Goal: Check status: Check status

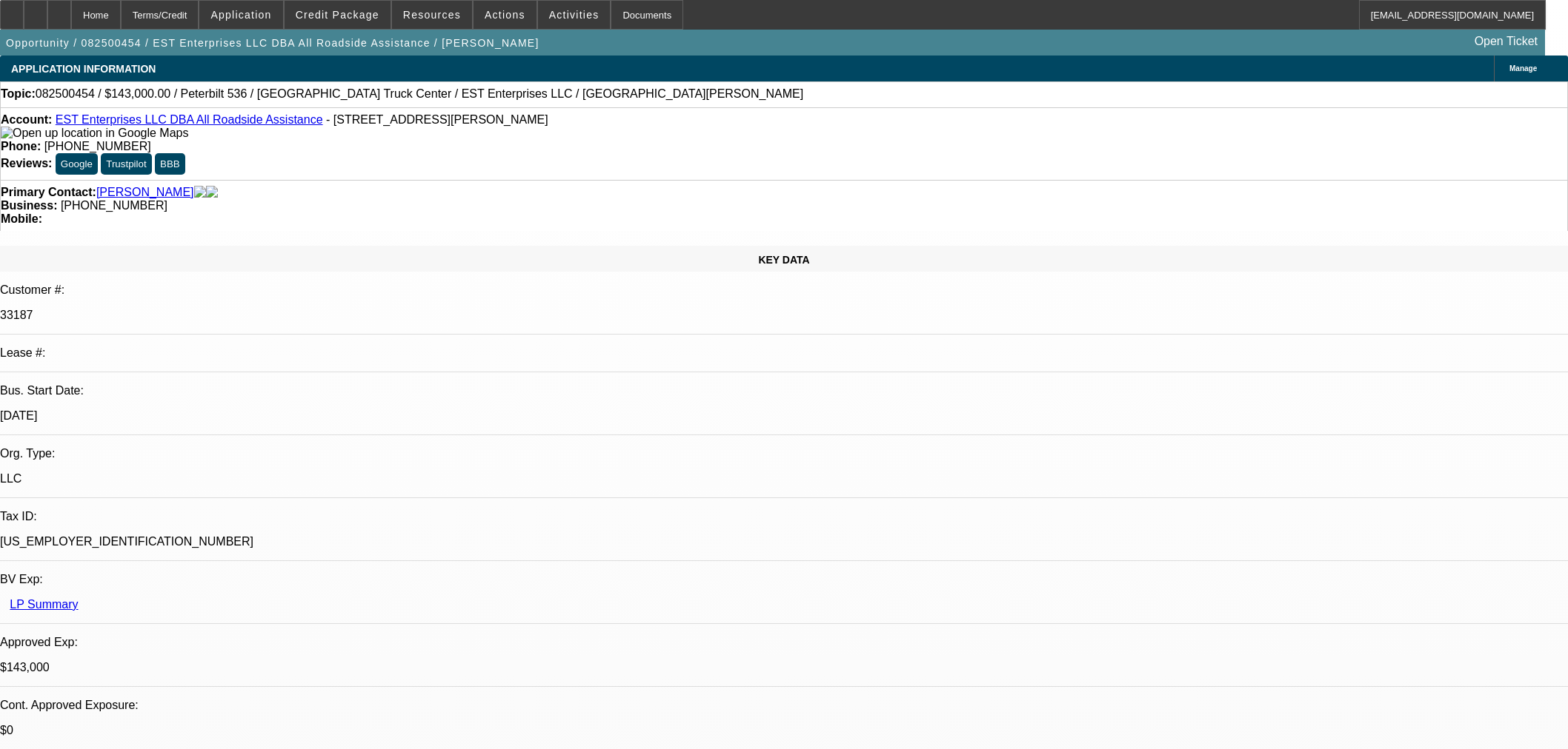
select select "0"
select select "2"
select select "0"
select select "6"
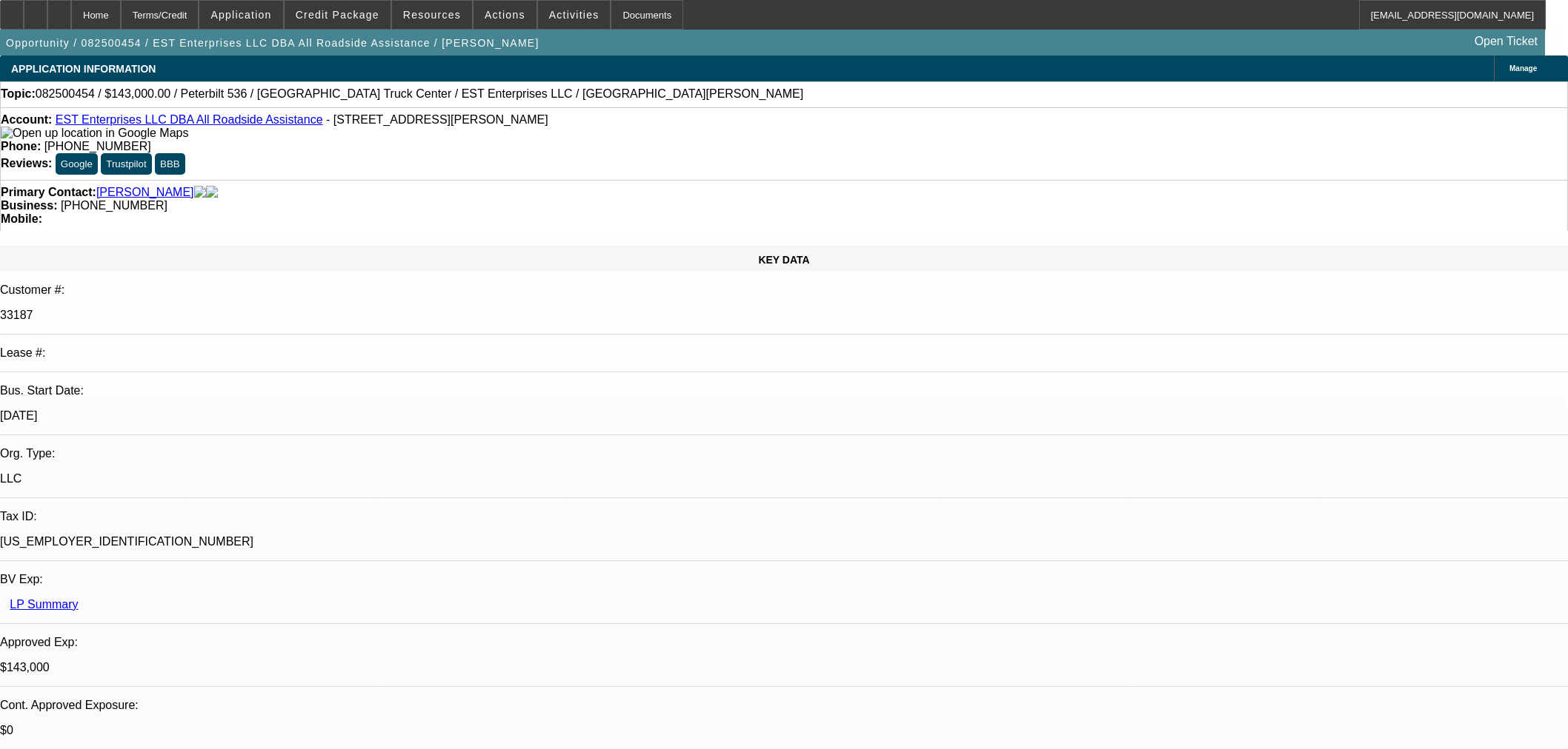
select select "0"
select select "2"
select select "0"
select select "6"
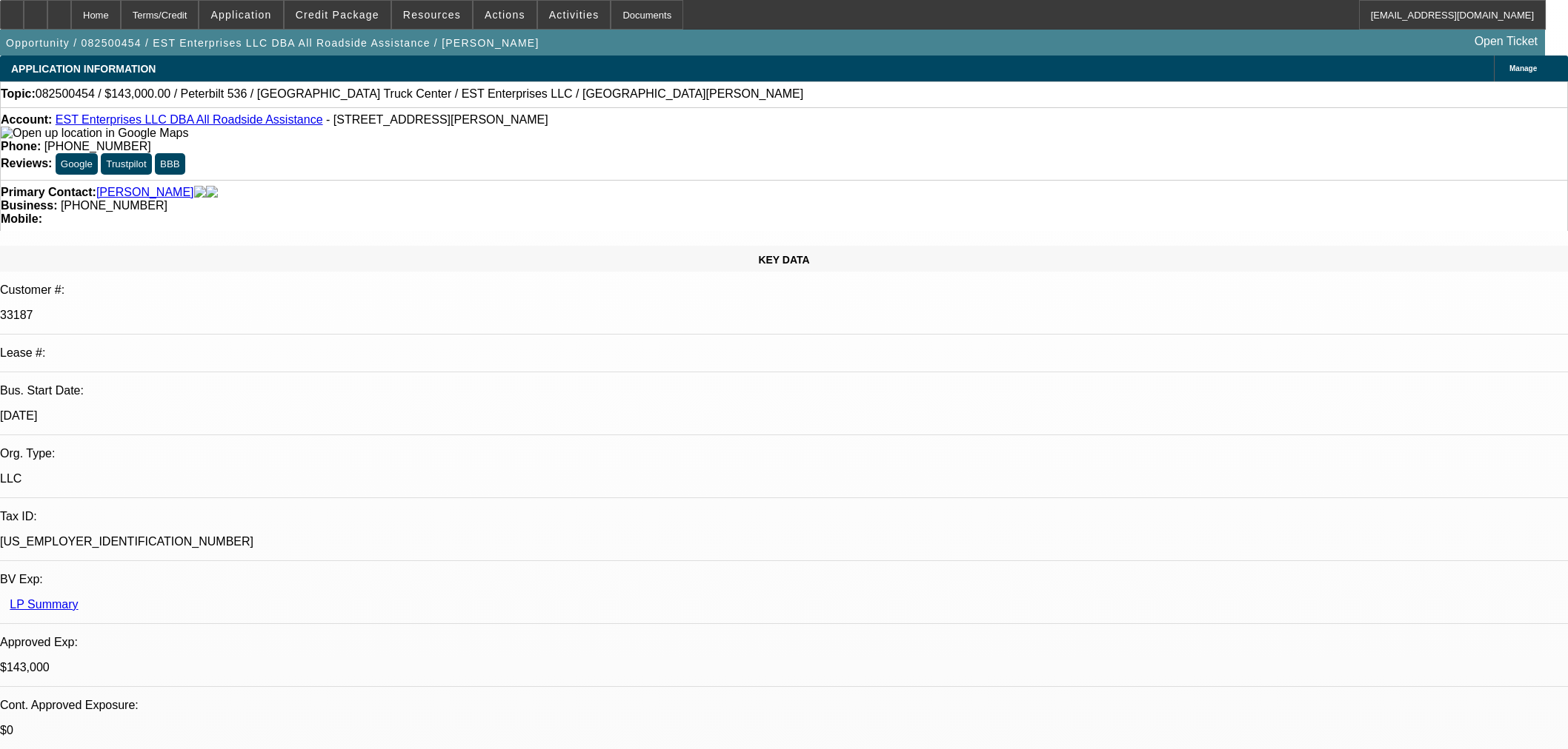
select select "0"
select select "2"
select select "0"
select select "6"
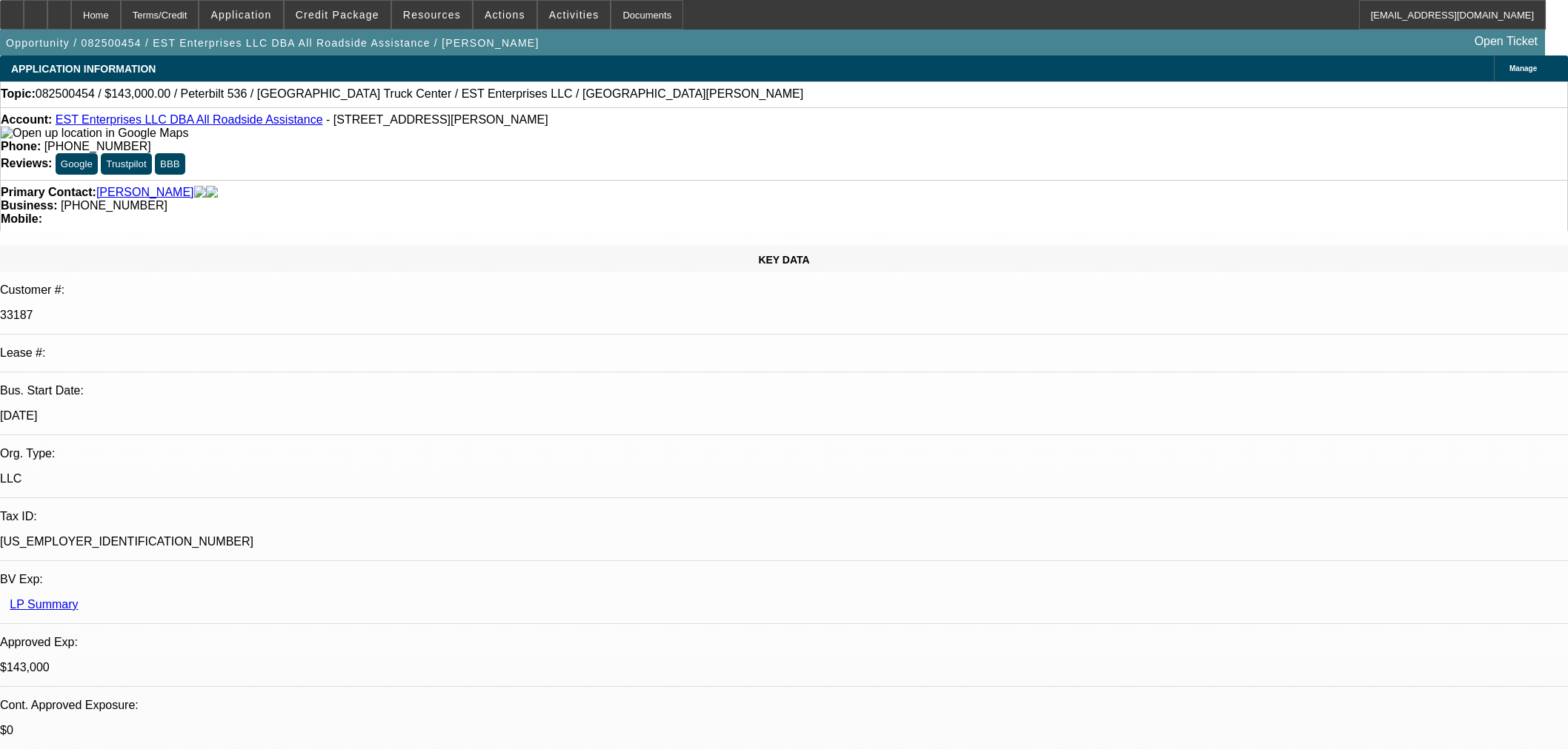
select select "0"
select select "2"
select select "0.1"
select select "4"
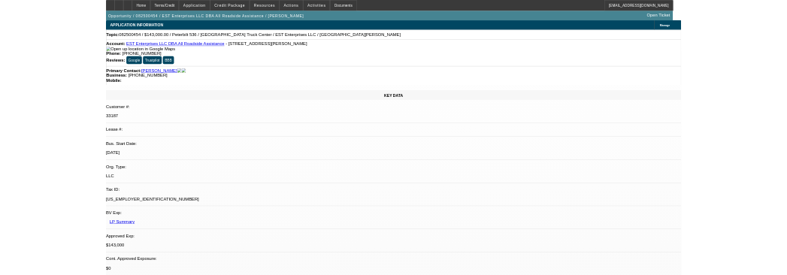
scroll to position [2337, 0]
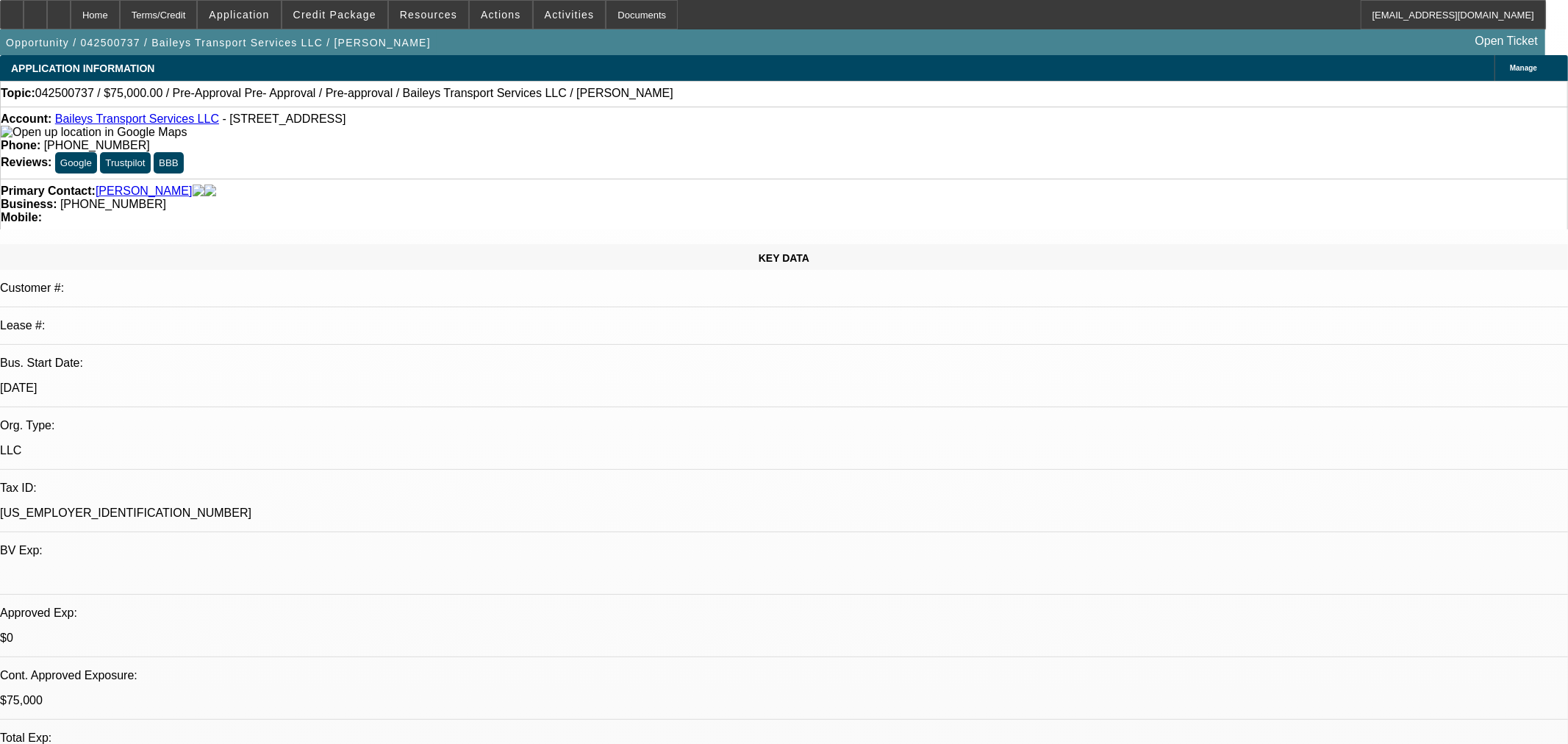
select select "0.2"
select select "2"
select select "0"
select select "6"
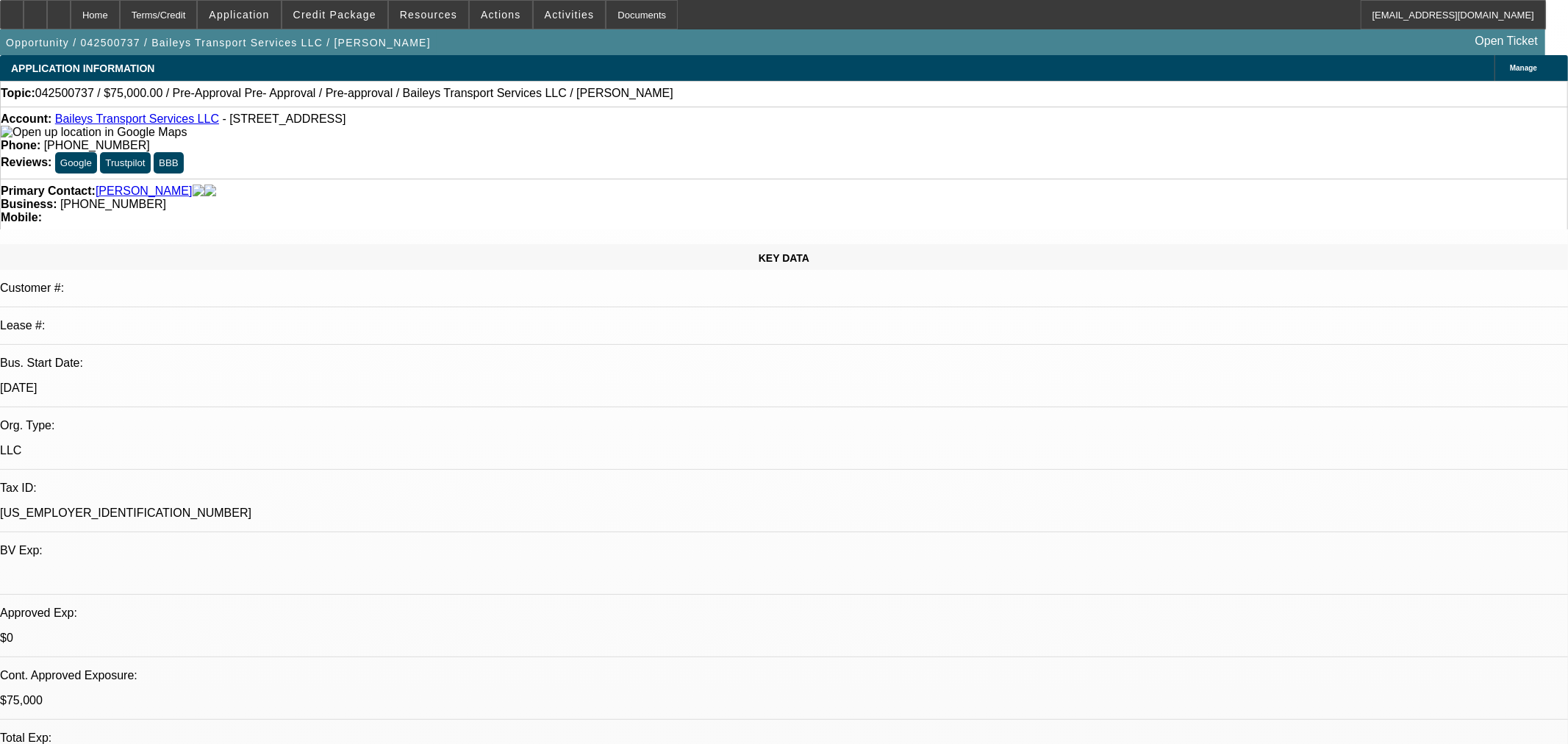
select select "0"
select select "2"
select select "0"
select select "6"
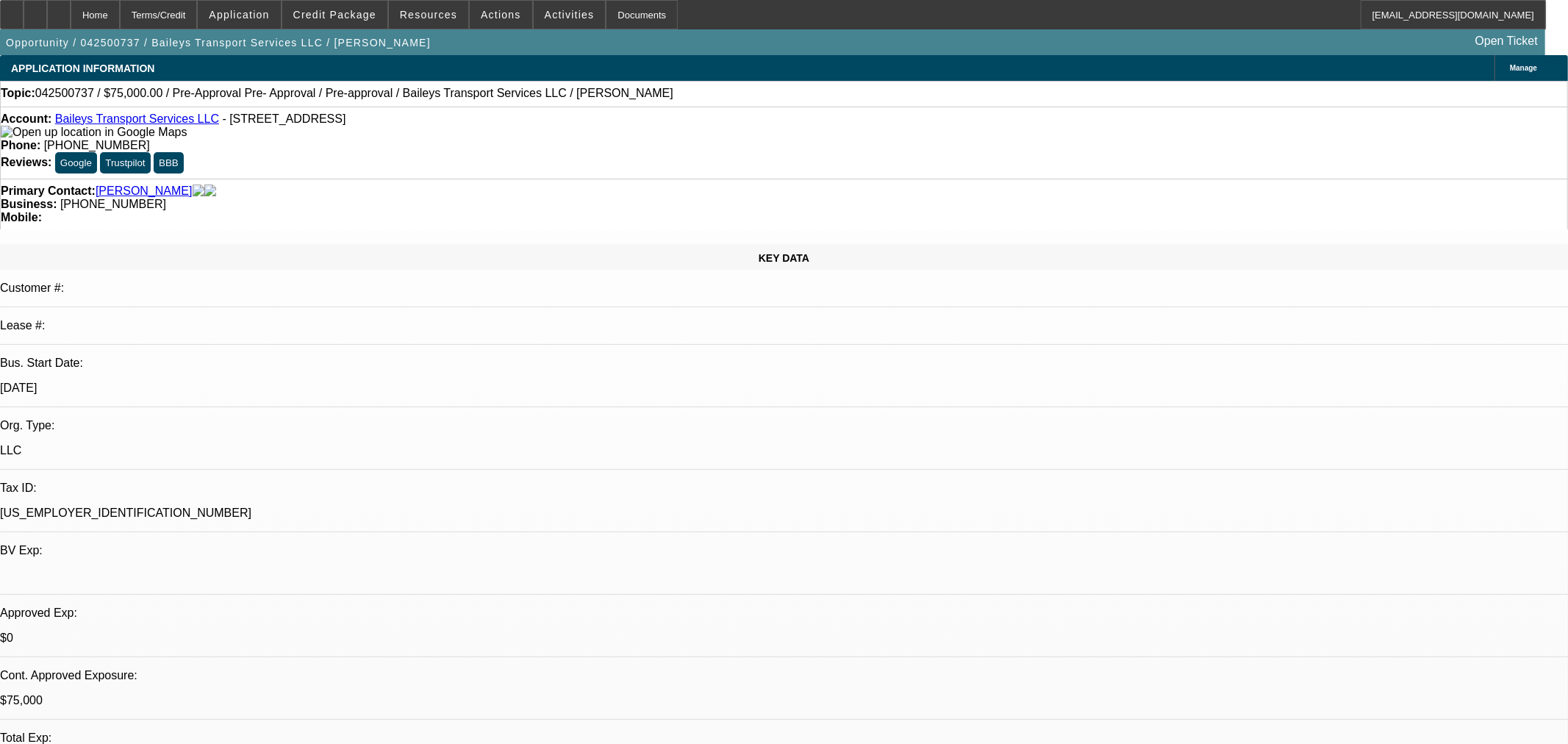
select select "0"
select select "2"
select select "0"
select select "6"
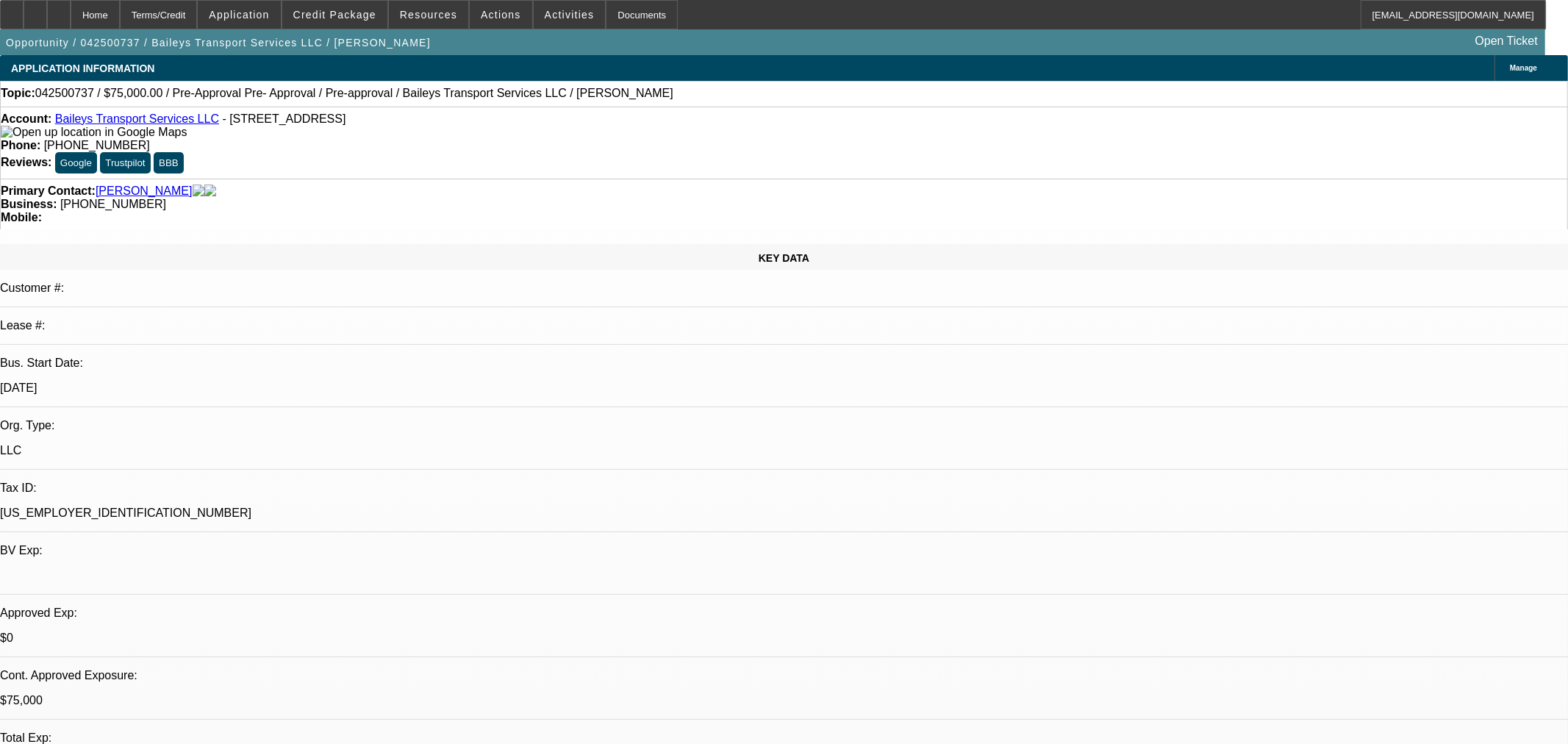
select select "0.15"
select select "2"
select select "0"
select select "6"
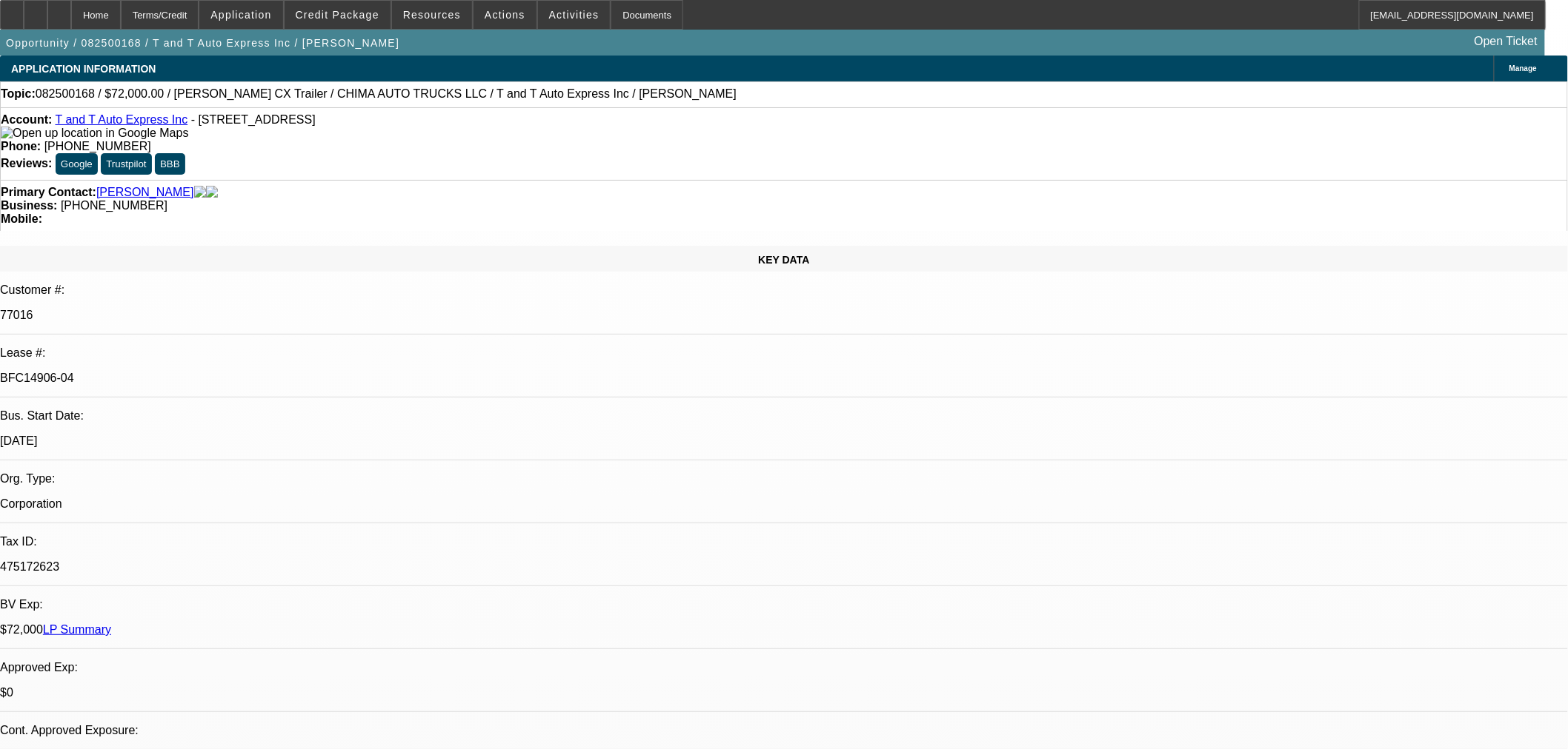
select select "0"
select select "2"
select select "0.1"
select select "4"
select select "0"
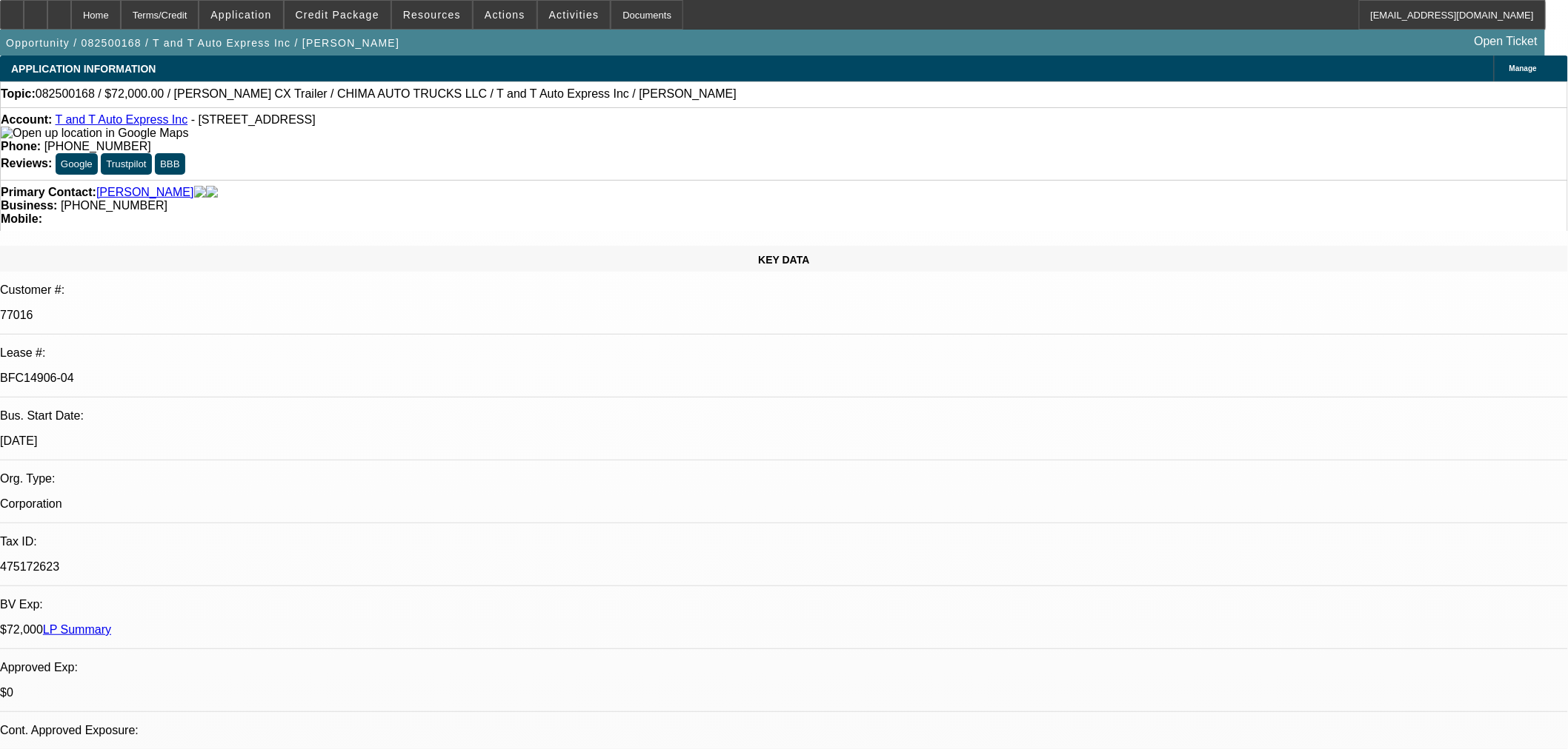
select select "2"
select select "0.1"
select select "4"
select select "0"
select select "2"
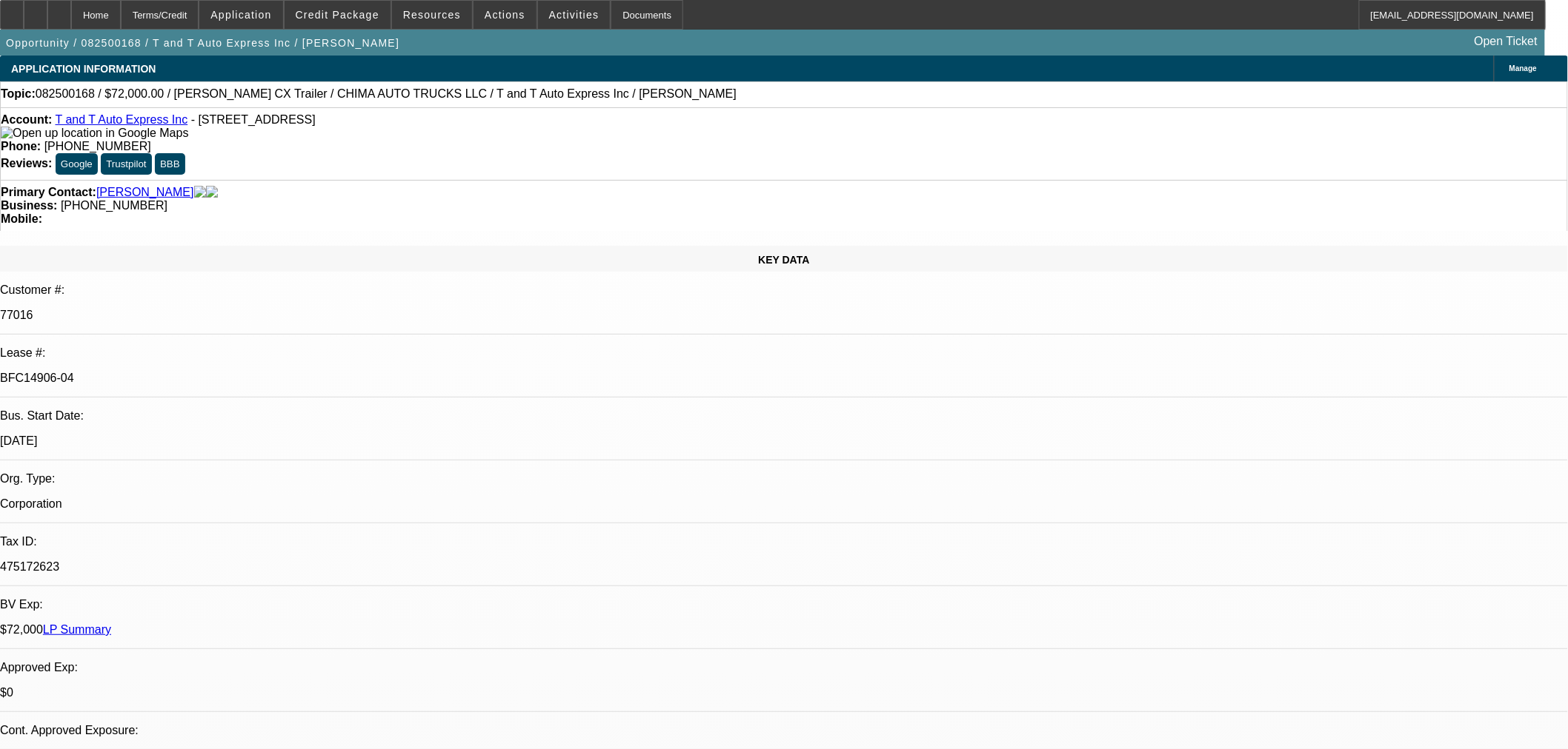
select select "0.1"
select select "4"
select select "0.15"
select select "2"
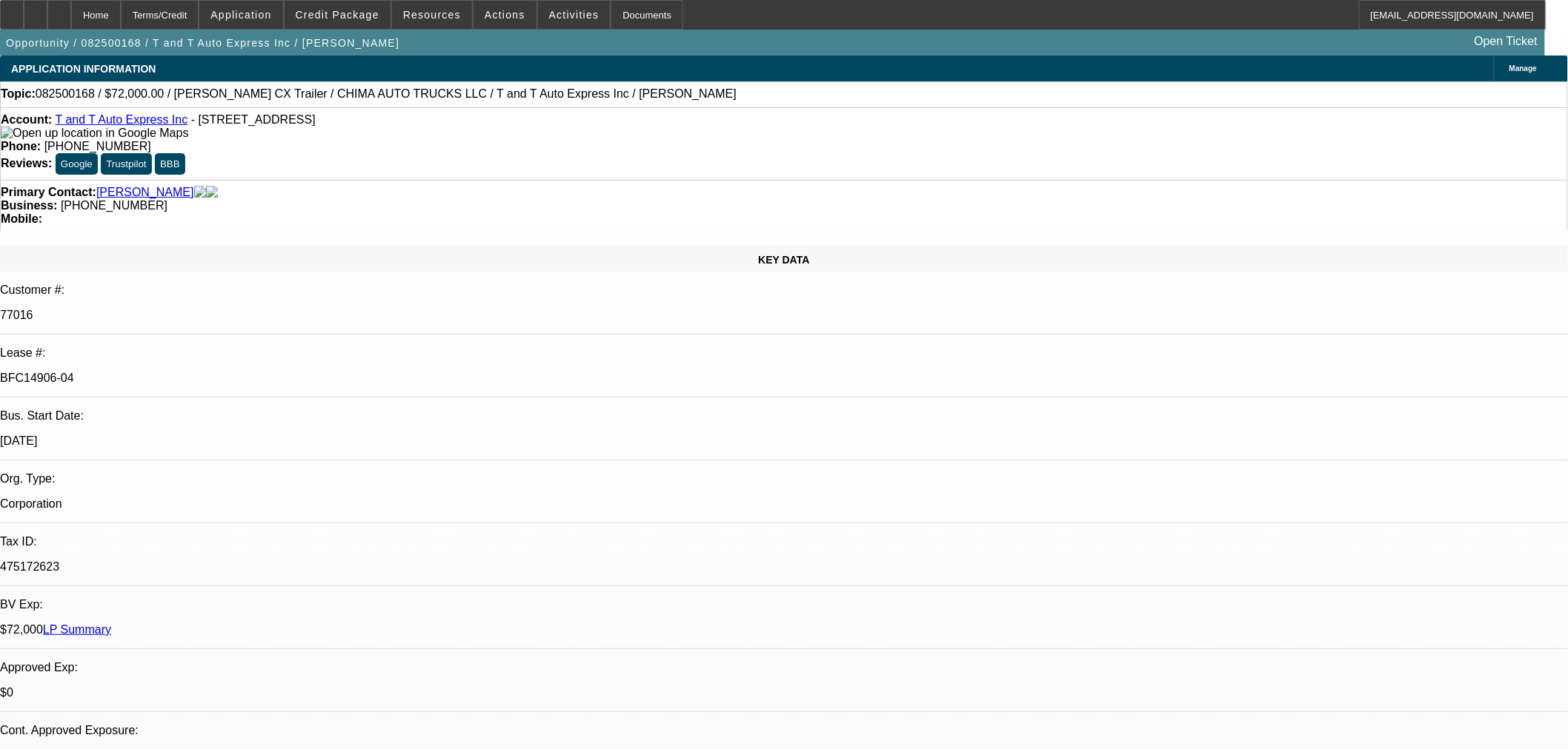
select select "0"
select select "6"
drag, startPoint x: 1217, startPoint y: 397, endPoint x: 1206, endPoint y: 400, distance: 11.4
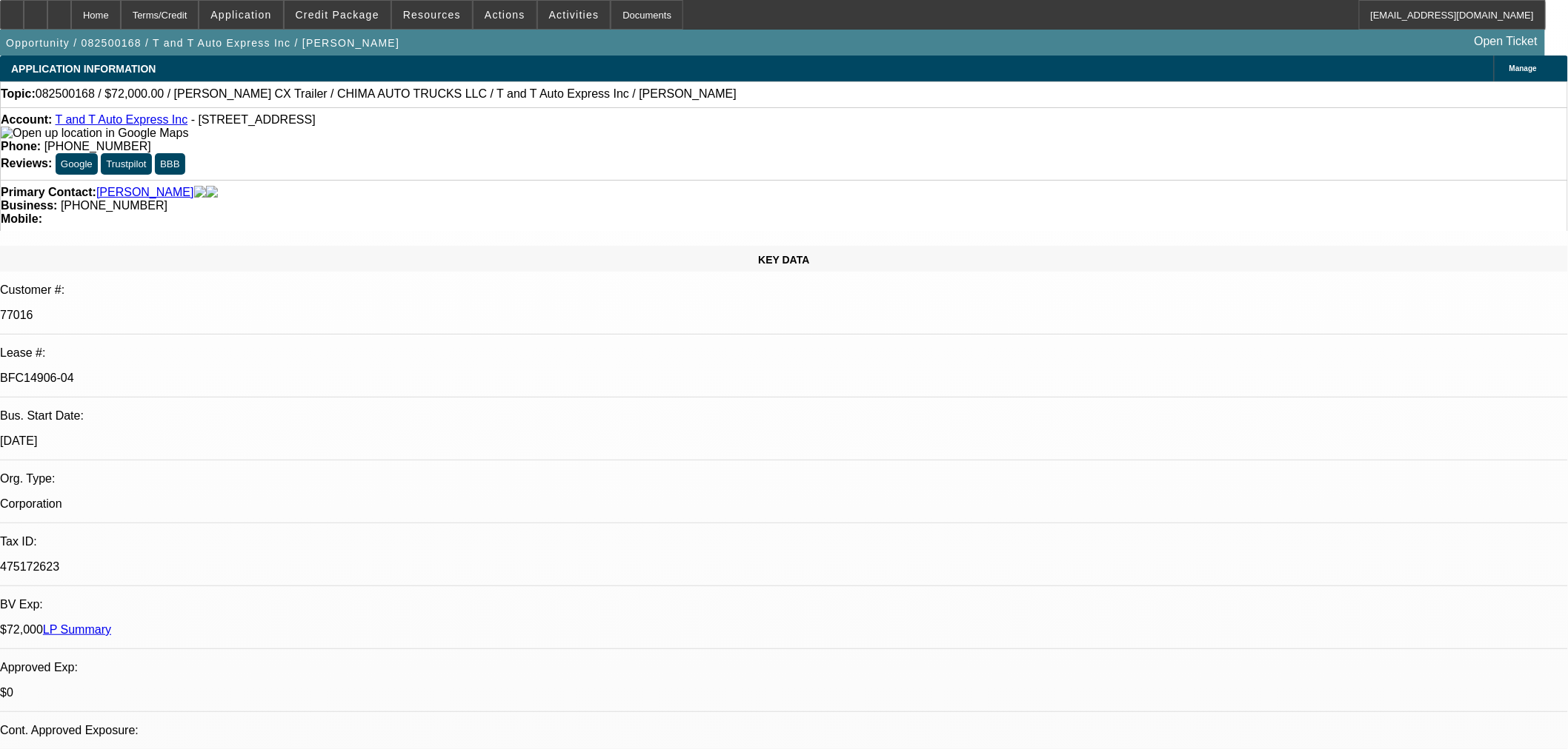
drag, startPoint x: 1013, startPoint y: 235, endPoint x: 958, endPoint y: 234, distance: 55.0
drag, startPoint x: 954, startPoint y: 232, endPoint x: 1013, endPoint y: 225, distance: 59.4
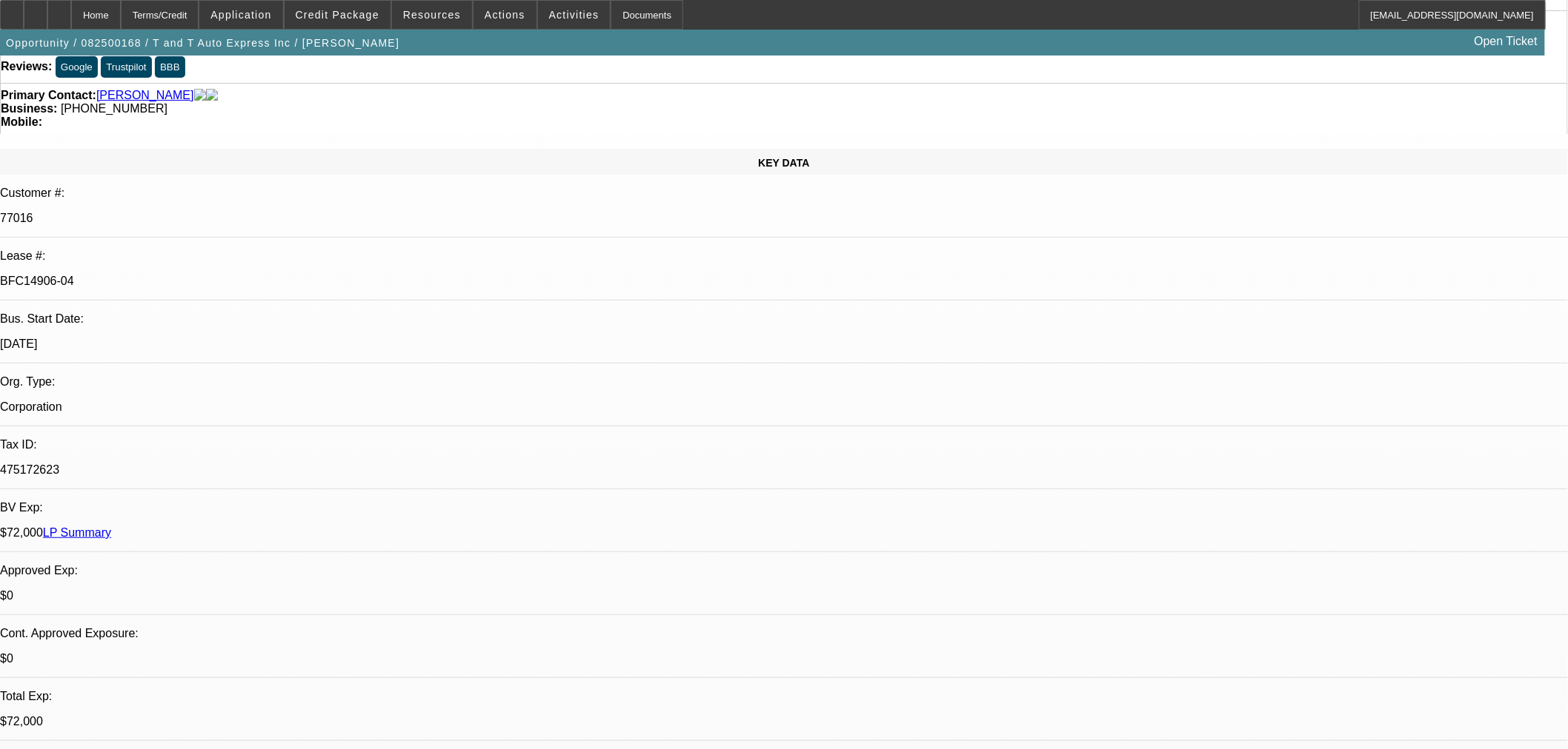
scroll to position [246, 0]
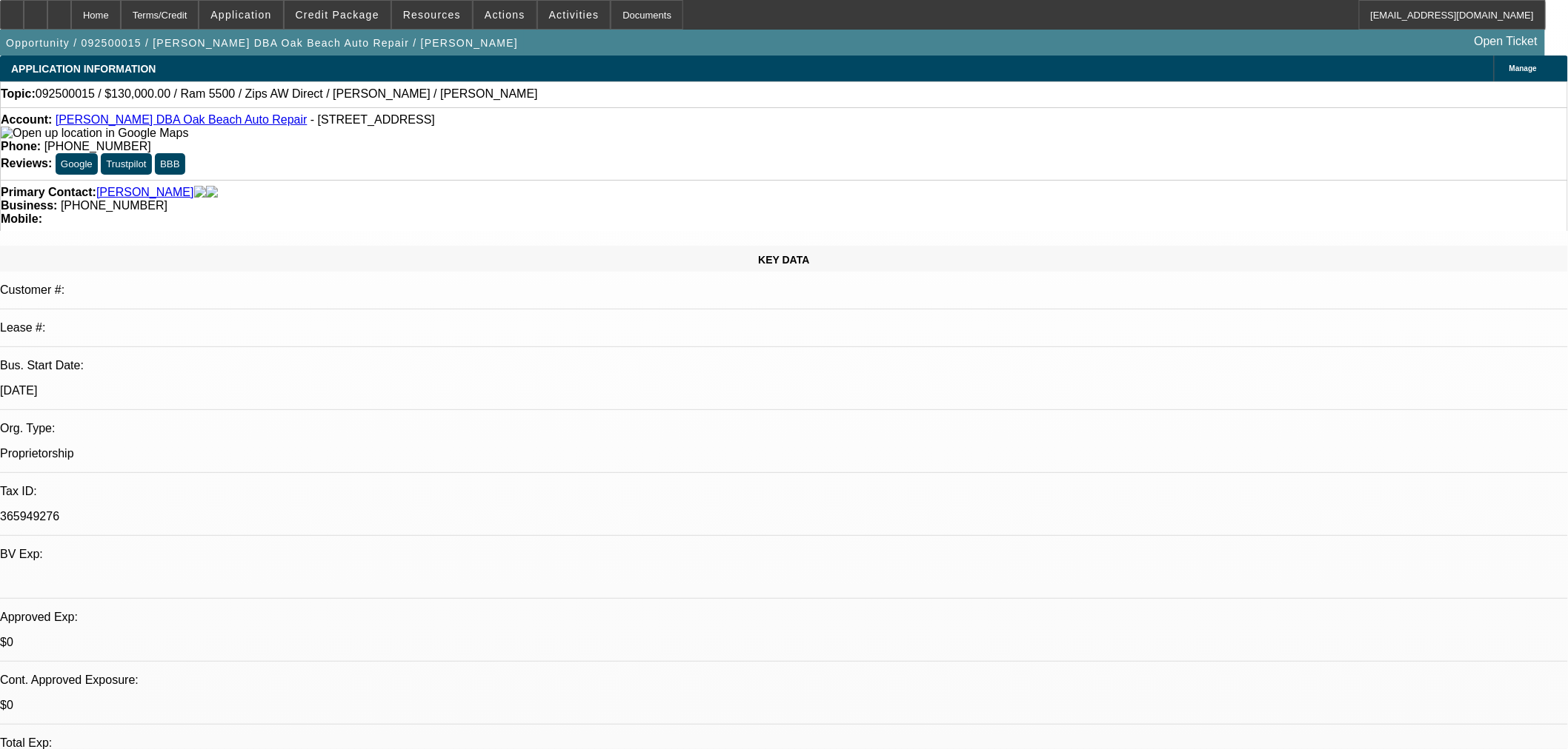
select select "0"
select select "2"
select select "0.1"
select select "4"
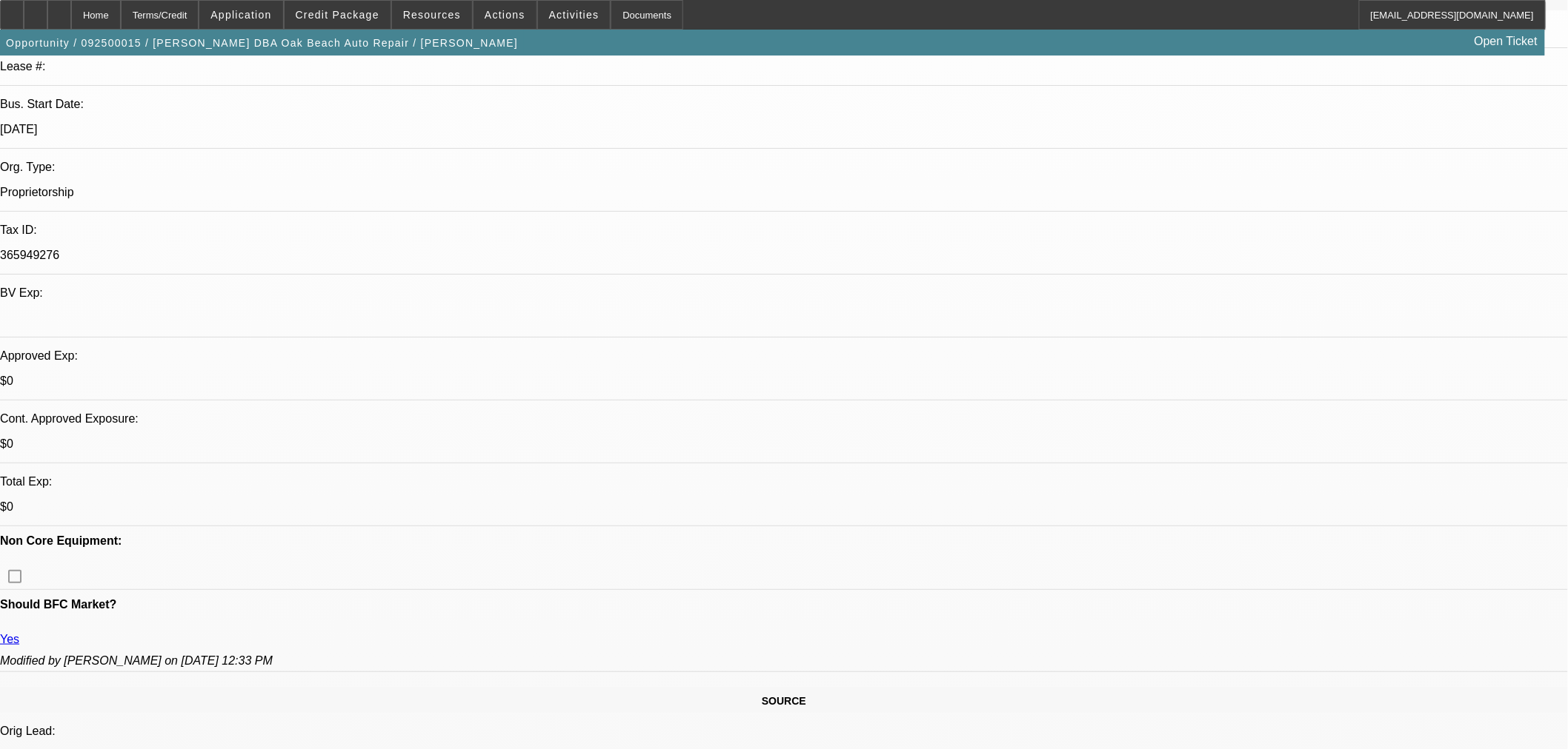
scroll to position [411, 0]
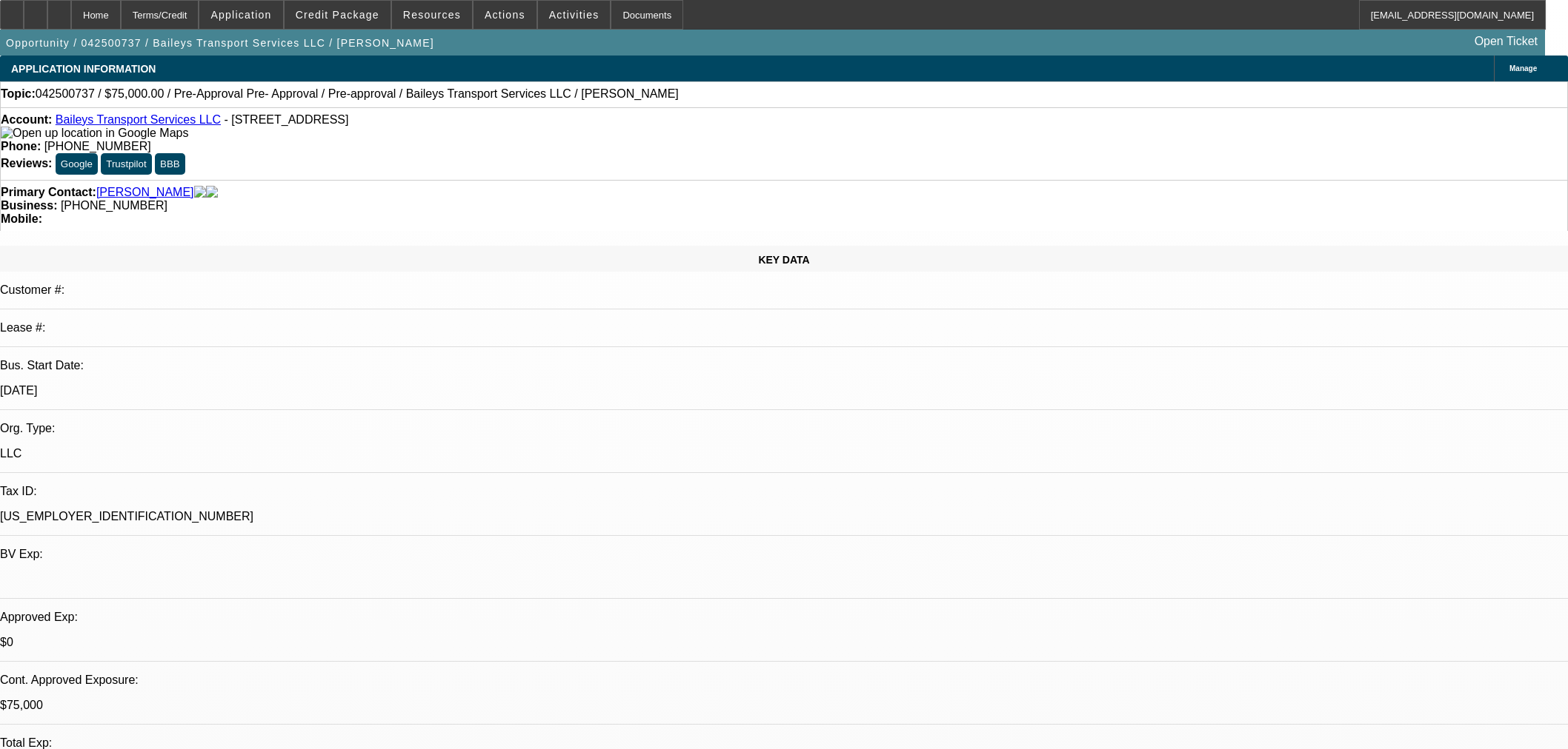
select select "0.2"
select select "2"
select select "0"
select select "6"
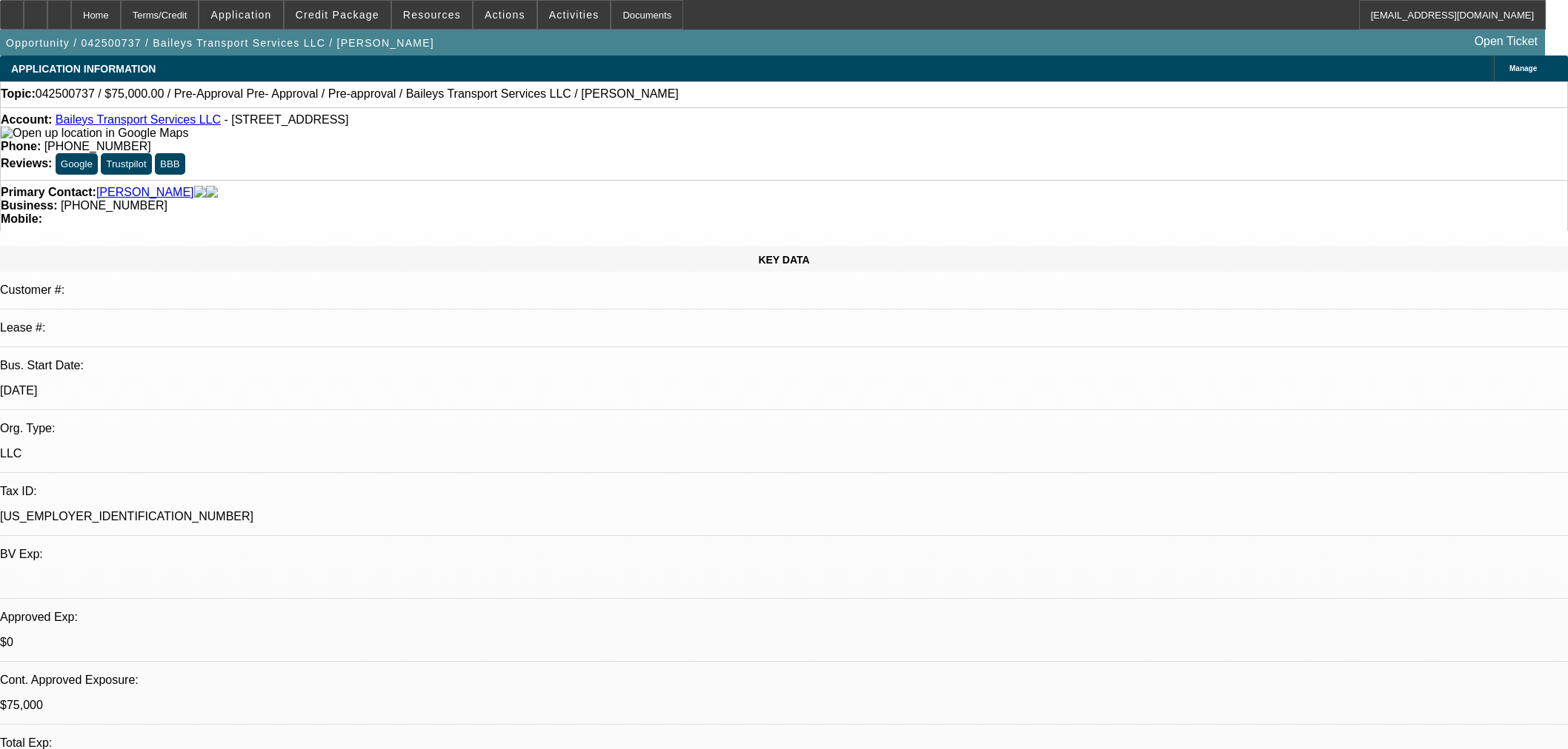
select select "0"
select select "2"
select select "0"
select select "6"
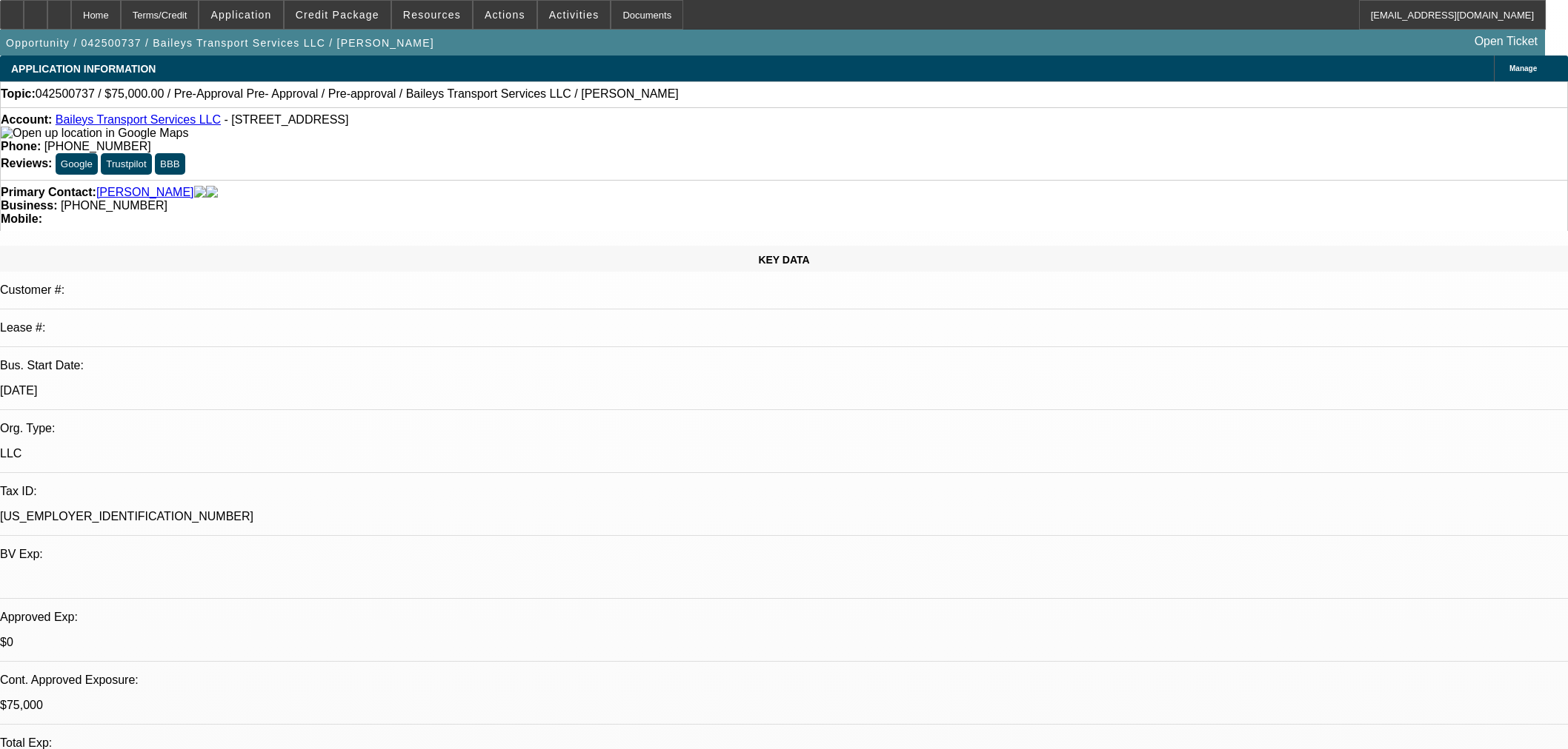
select select "0"
select select "2"
select select "0"
select select "6"
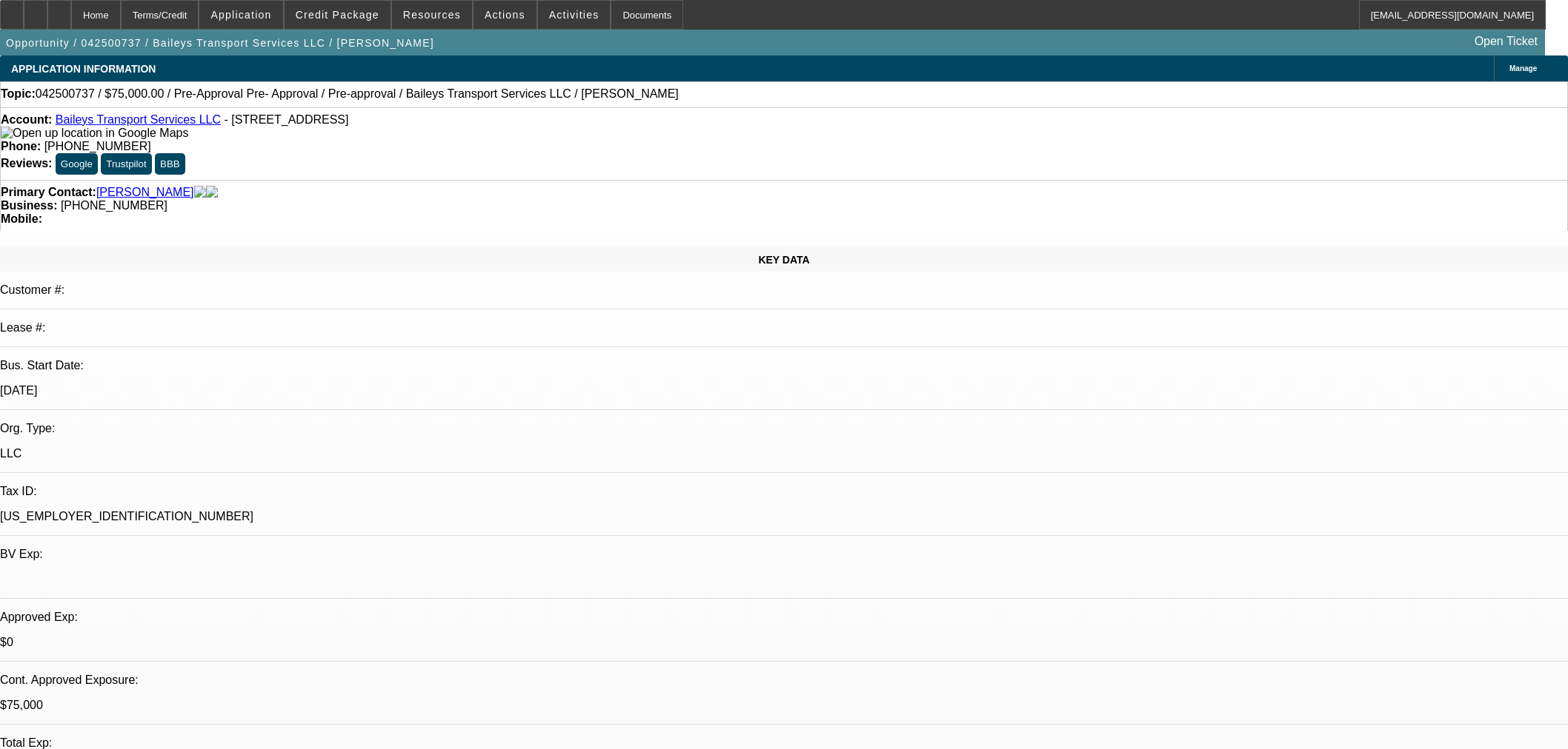
select select "0.15"
select select "2"
select select "0"
select select "6"
